Goal: Transaction & Acquisition: Purchase product/service

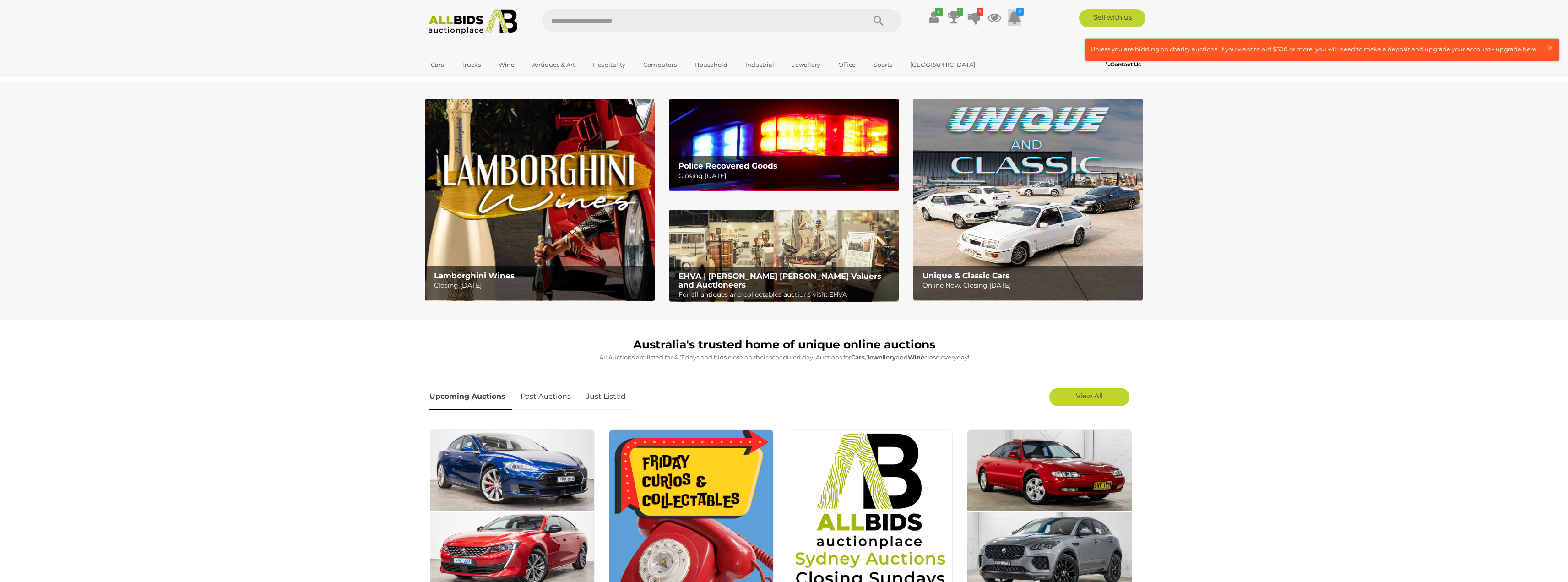
click at [1013, 16] on icon at bounding box center [1014, 17] width 13 height 17
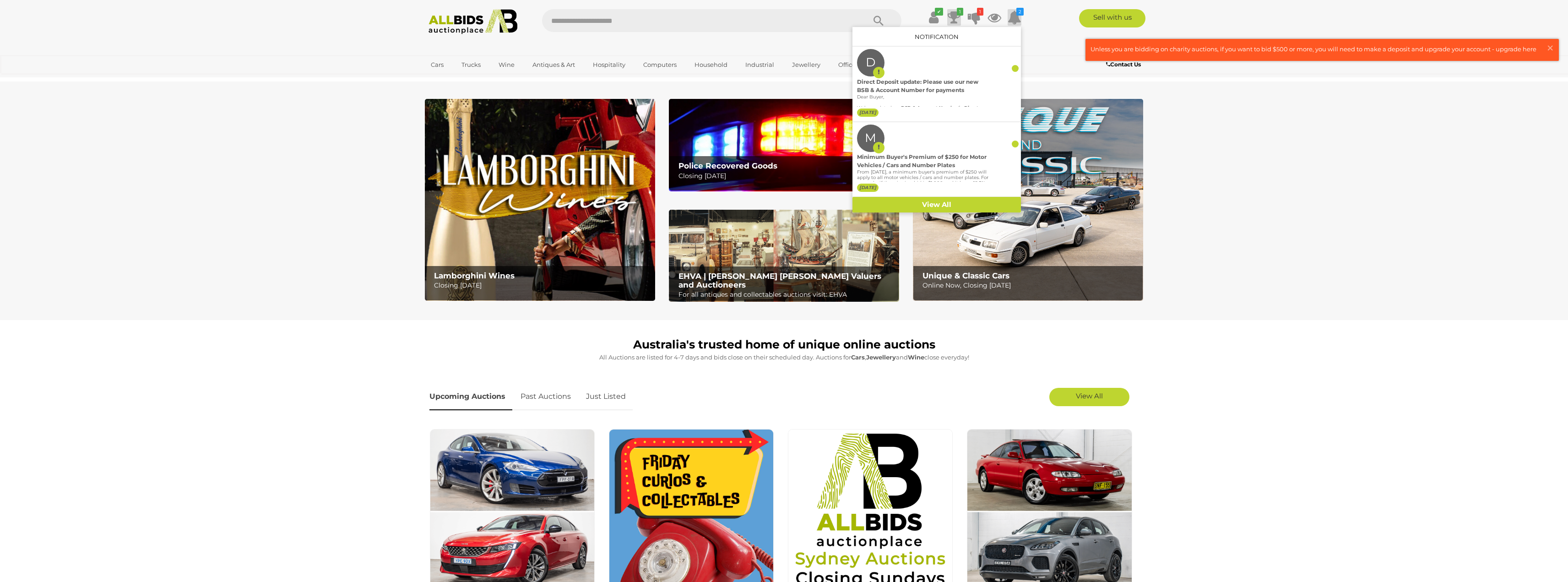
click at [958, 15] on icon "1" at bounding box center [960, 12] width 6 height 8
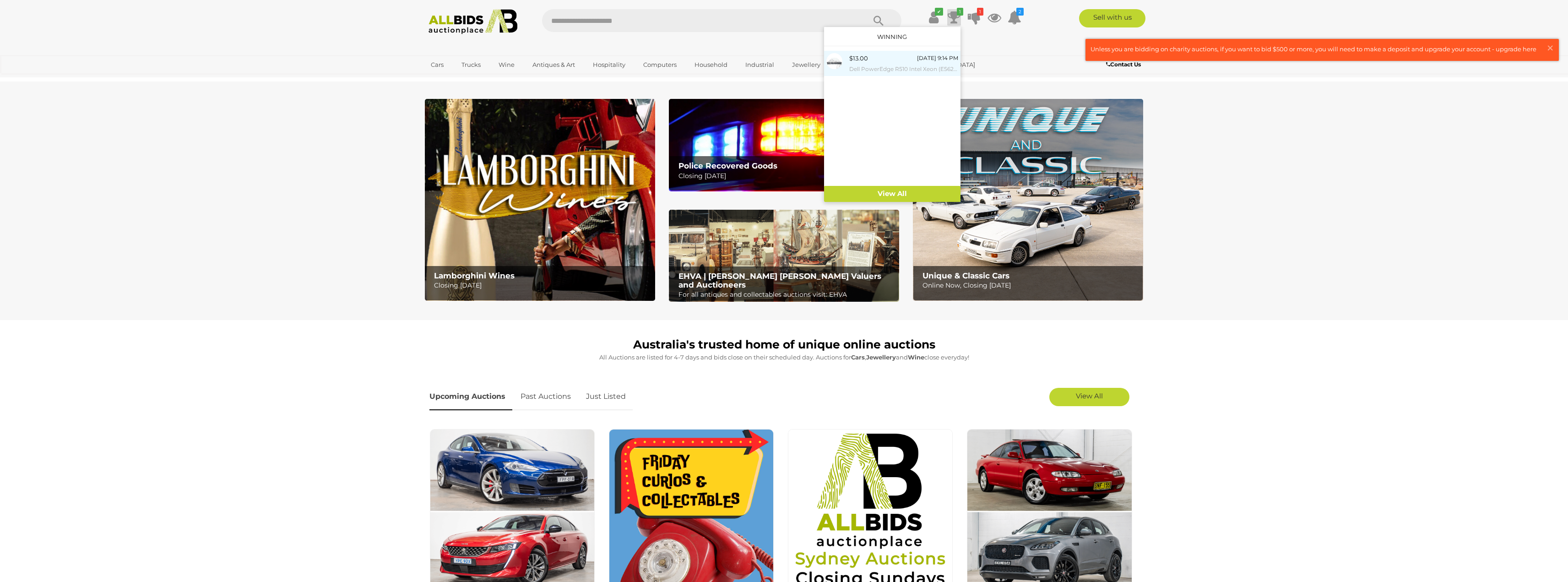
click at [885, 65] on small "Dell PowerEdge R510 Intel Xeon (E5620) 2.40GHz-2.66GHz Quad-Core CPU 2RU Server" at bounding box center [904, 69] width 109 height 10
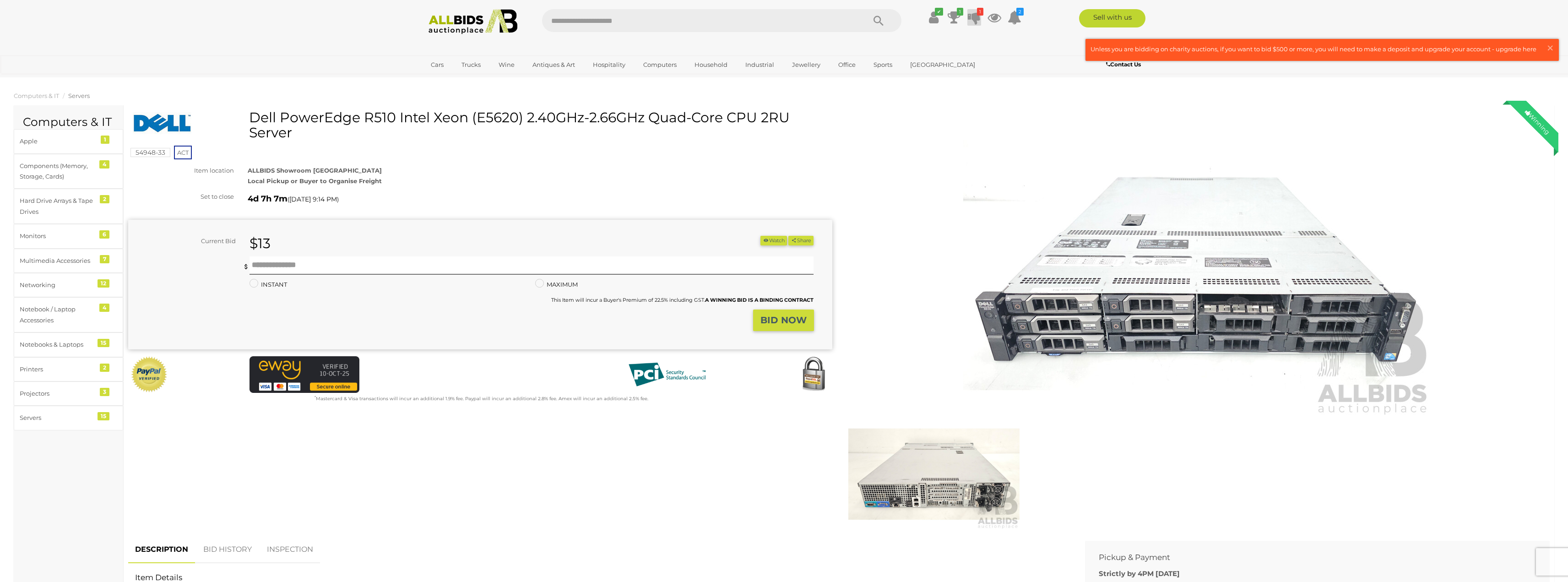
click at [976, 15] on icon at bounding box center [974, 17] width 13 height 17
